Goal: Information Seeking & Learning: Learn about a topic

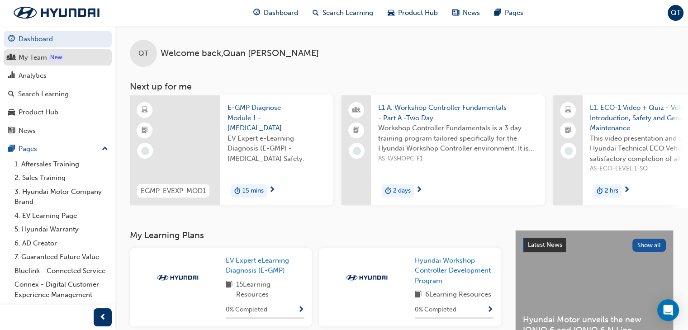
click at [46, 57] on div "My Team" at bounding box center [33, 57] width 28 height 10
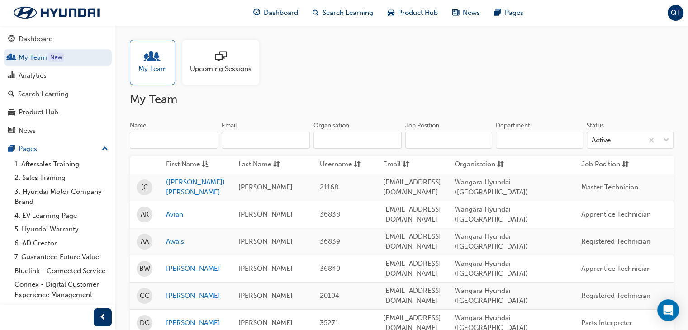
click at [226, 60] on div at bounding box center [221, 57] width 62 height 13
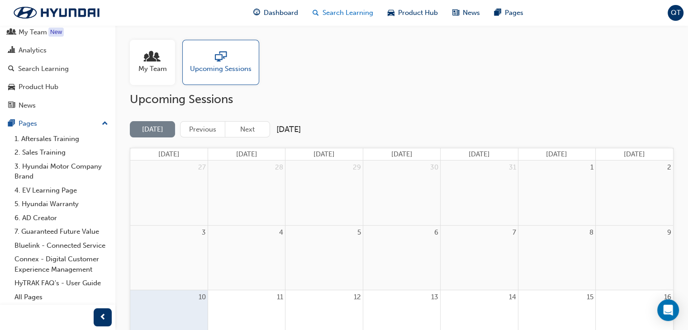
click at [335, 14] on span "Search Learning" at bounding box center [348, 13] width 51 height 10
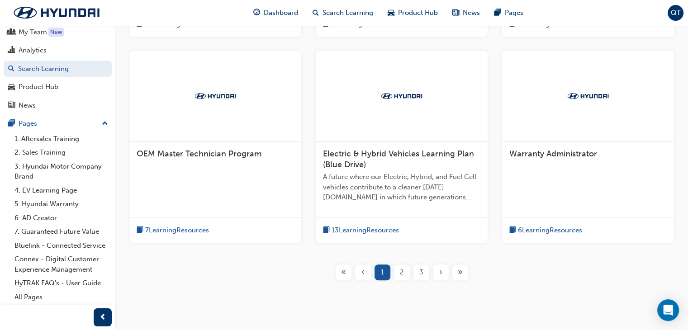
scroll to position [355, 0]
click at [398, 271] on div "2" at bounding box center [402, 272] width 16 height 16
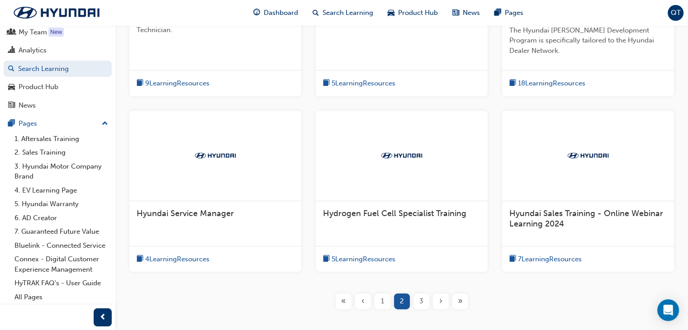
scroll to position [305, 0]
click at [420, 296] on div "3" at bounding box center [421, 301] width 16 height 16
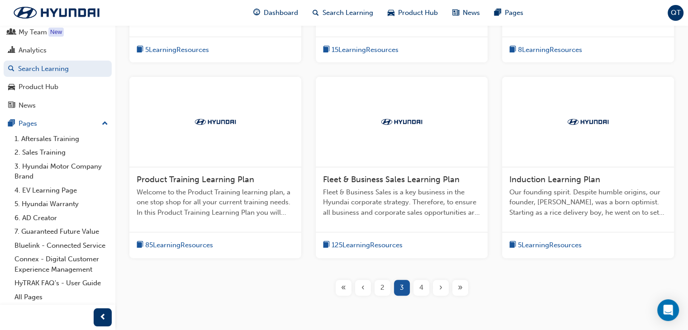
scroll to position [328, 0]
click at [419, 288] on span "4" at bounding box center [421, 287] width 4 height 10
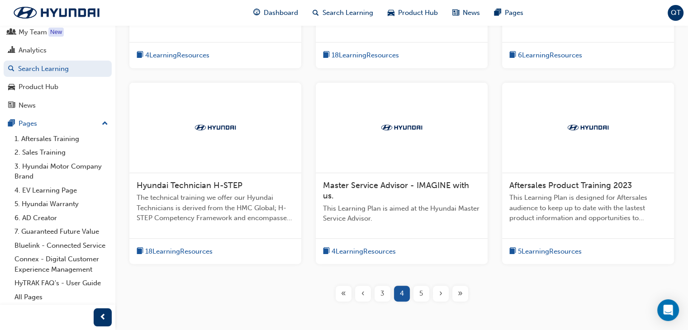
scroll to position [288, 0]
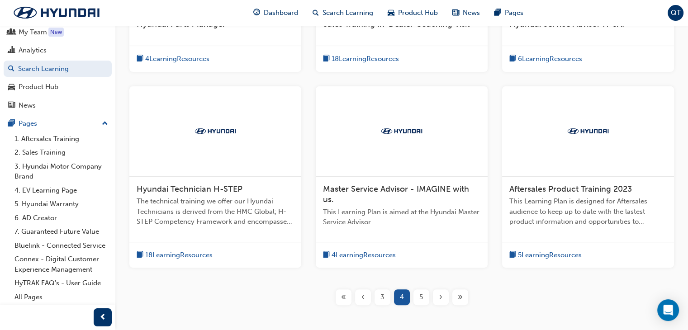
click at [178, 181] on div "Hyundai Technician H-STEP The technical training we offer our Hyundai Technicia…" at bounding box center [215, 209] width 172 height 65
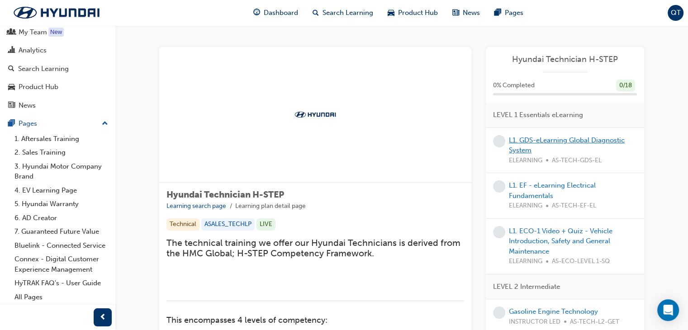
click at [560, 139] on link "L1. GDS-eLearning Global Diagnostic System" at bounding box center [567, 145] width 116 height 19
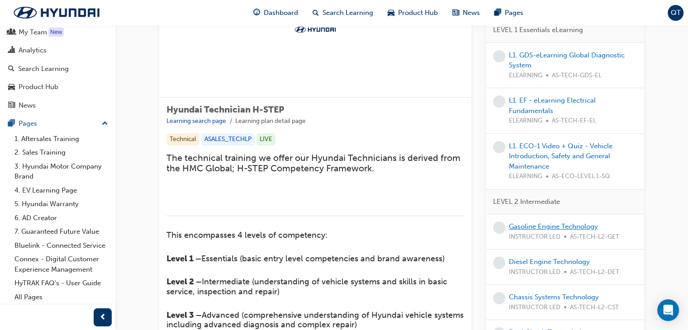
click at [565, 223] on link "Gasoline Engine Technology" at bounding box center [553, 227] width 89 height 8
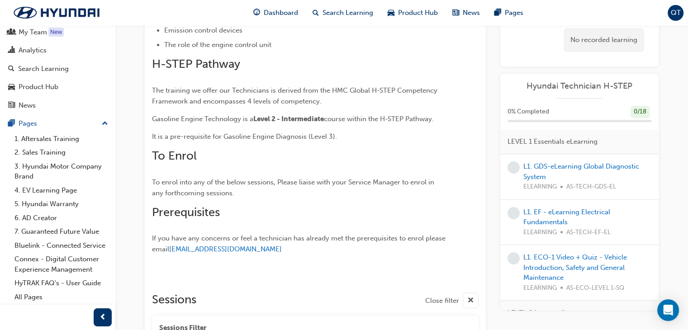
scroll to position [358, 0]
